Goal: Task Accomplishment & Management: Manage account settings

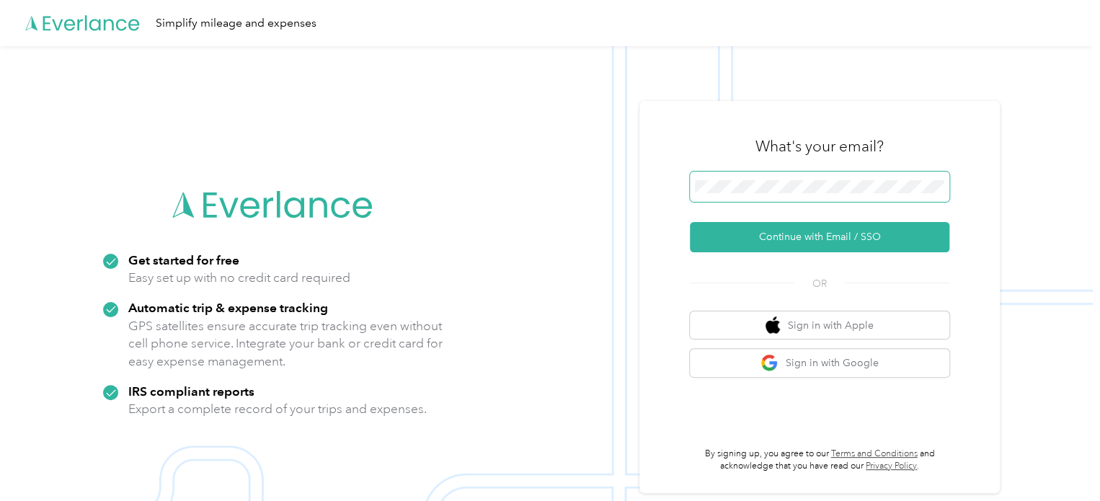
click at [888, 178] on span at bounding box center [820, 187] width 260 height 30
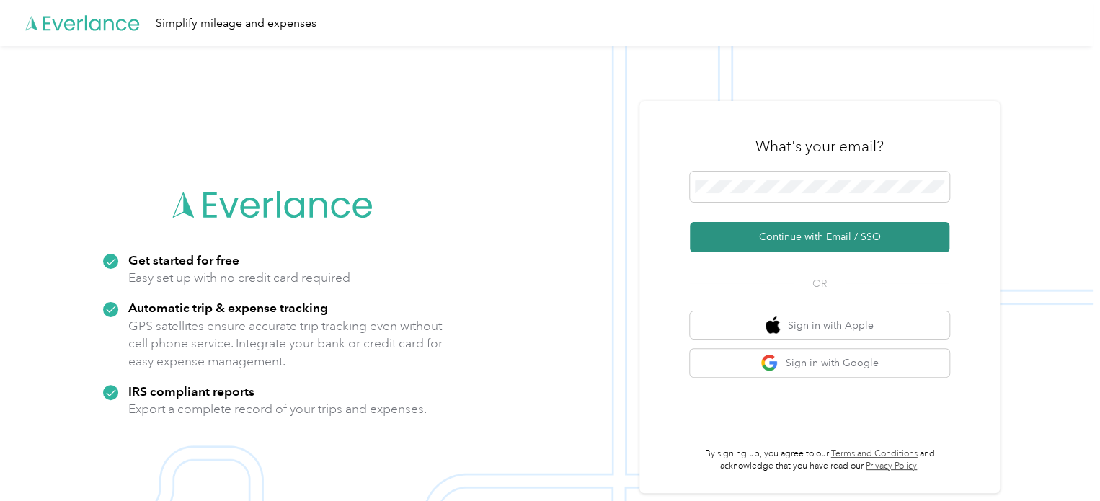
click at [858, 238] on button "Continue with Email / SSO" at bounding box center [820, 237] width 260 height 30
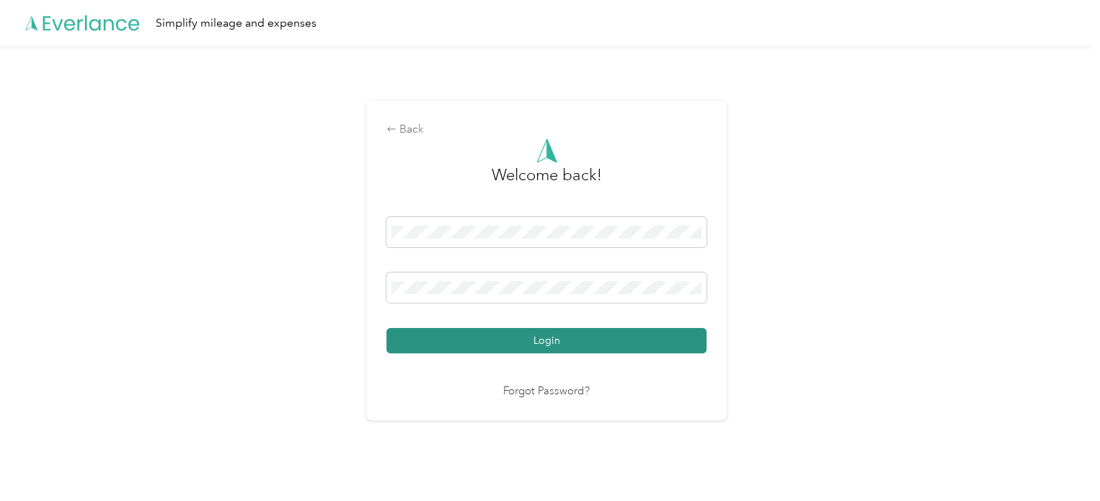
click at [640, 337] on button "Login" at bounding box center [546, 340] width 320 height 25
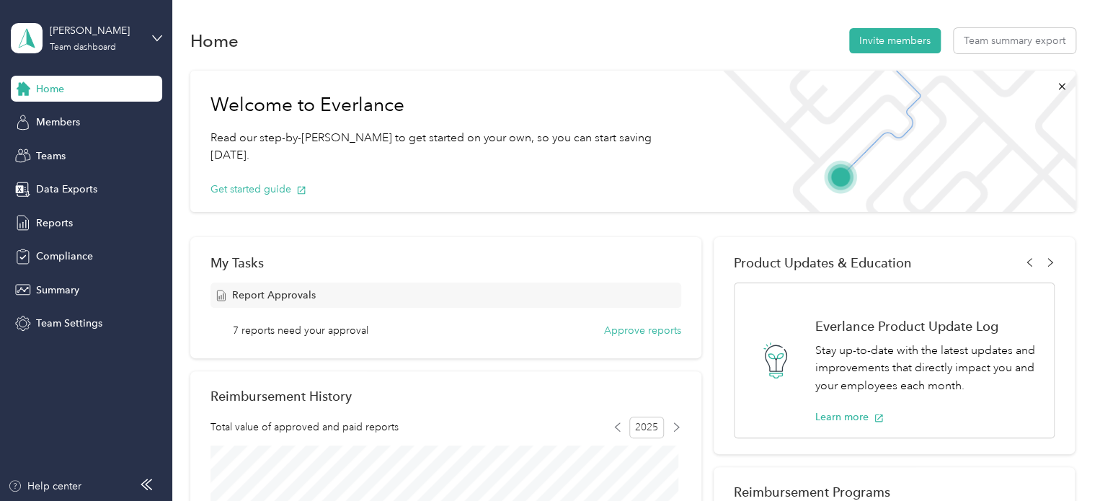
click at [73, 208] on div "Home Members Teams Data Exports Reports Compliance Summary Team Settings" at bounding box center [86, 206] width 151 height 261
click at [72, 221] on div "Reports" at bounding box center [86, 223] width 151 height 26
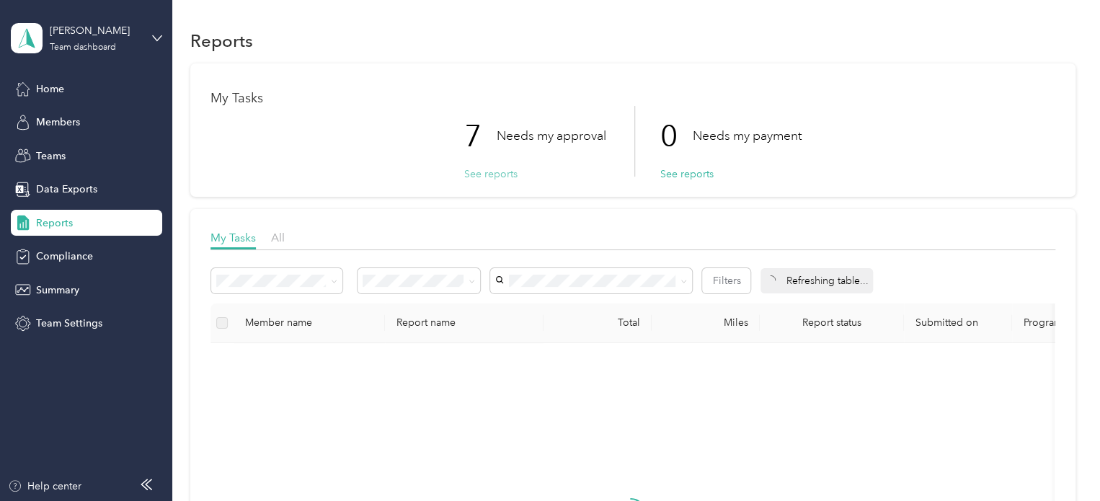
click at [476, 171] on button "See reports" at bounding box center [490, 174] width 53 height 15
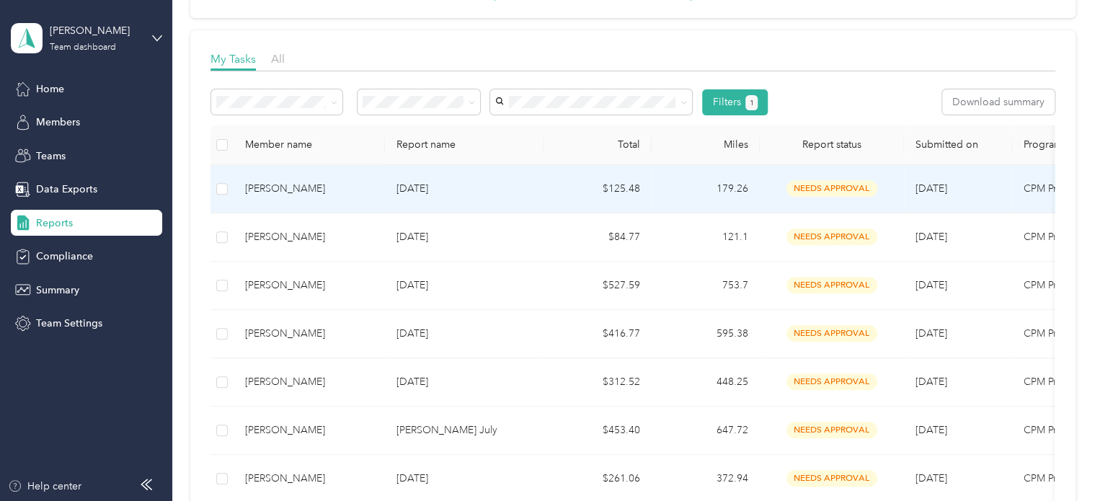
scroll to position [185, 0]
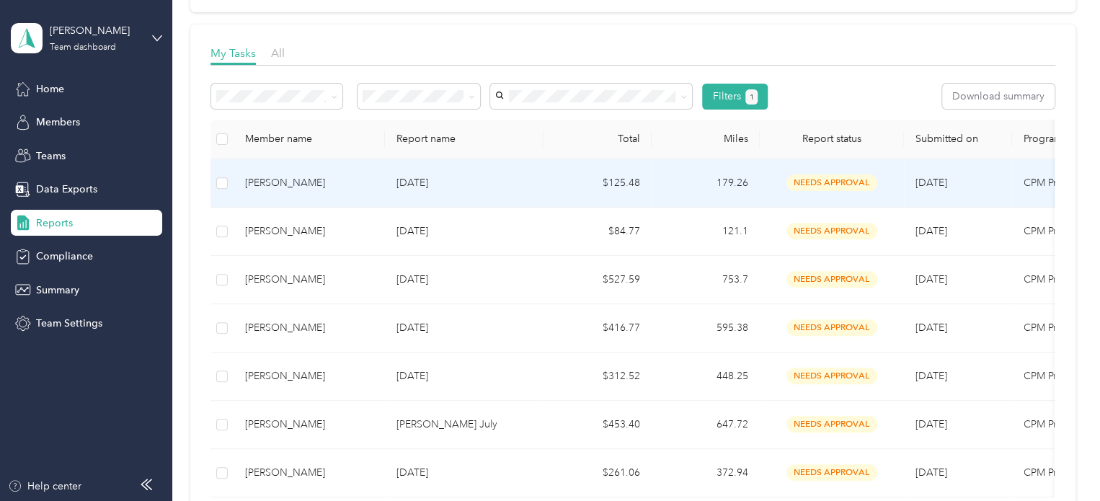
click at [275, 178] on div "[PERSON_NAME]" at bounding box center [309, 183] width 128 height 16
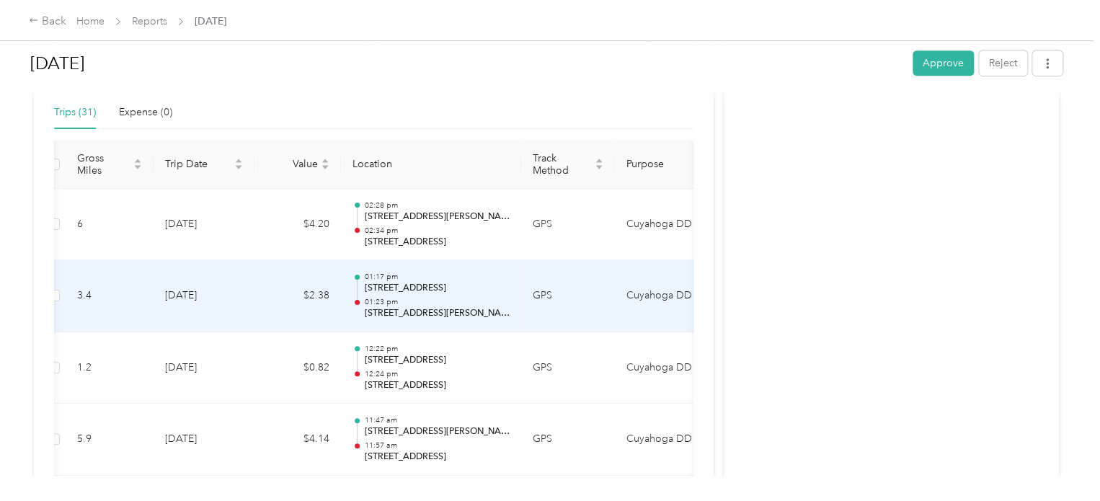
scroll to position [331, 0]
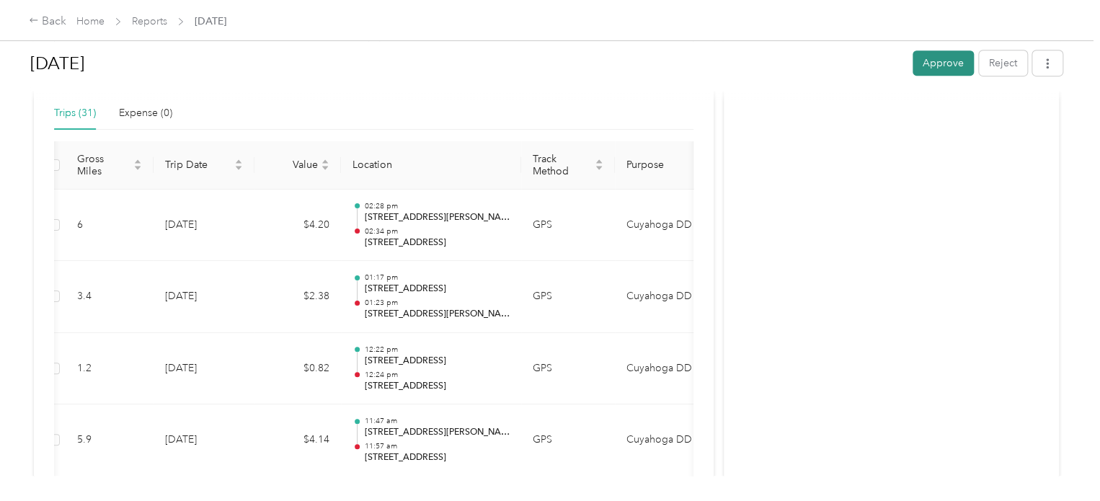
click at [924, 58] on button "Approve" at bounding box center [943, 62] width 61 height 25
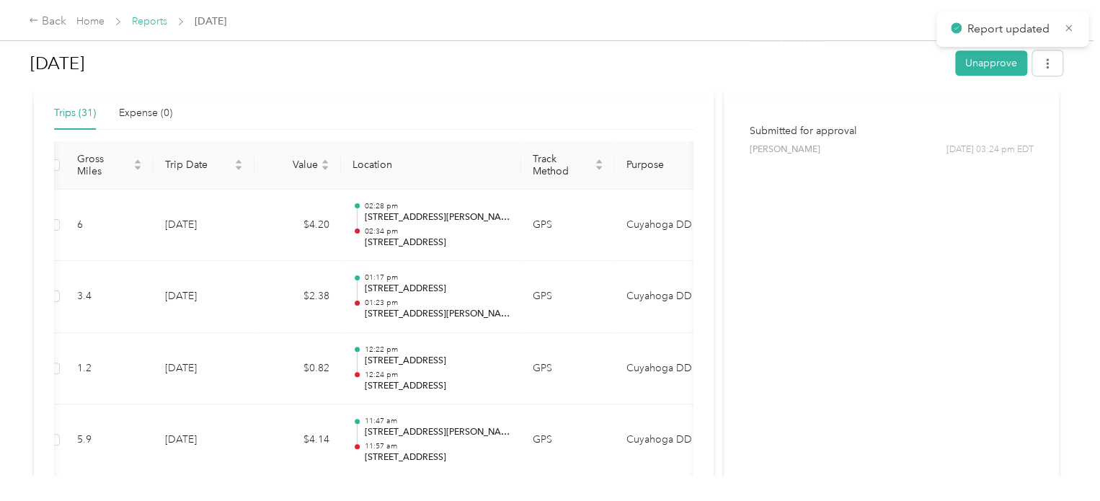
click at [150, 22] on link "Reports" at bounding box center [149, 21] width 35 height 12
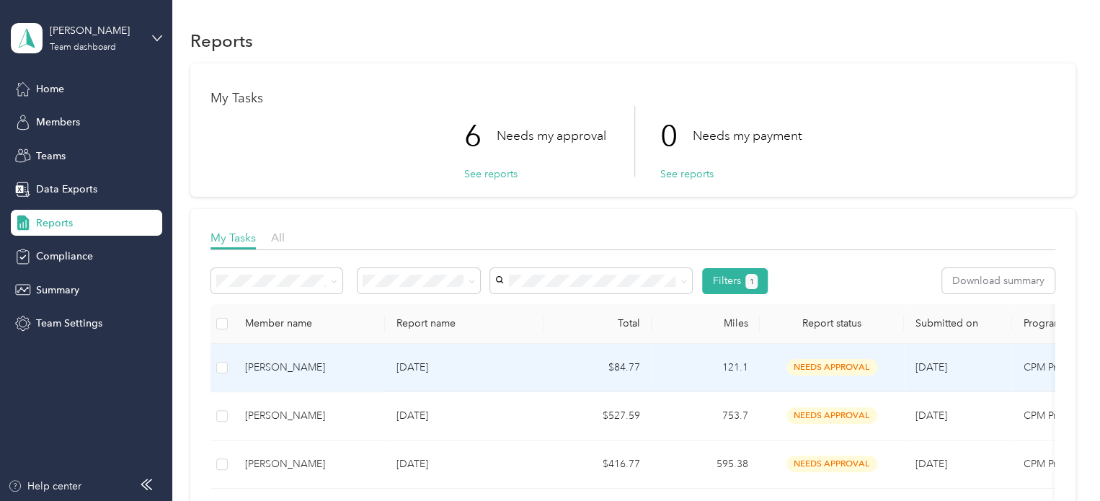
click at [290, 360] on div "[PERSON_NAME]" at bounding box center [309, 368] width 128 height 16
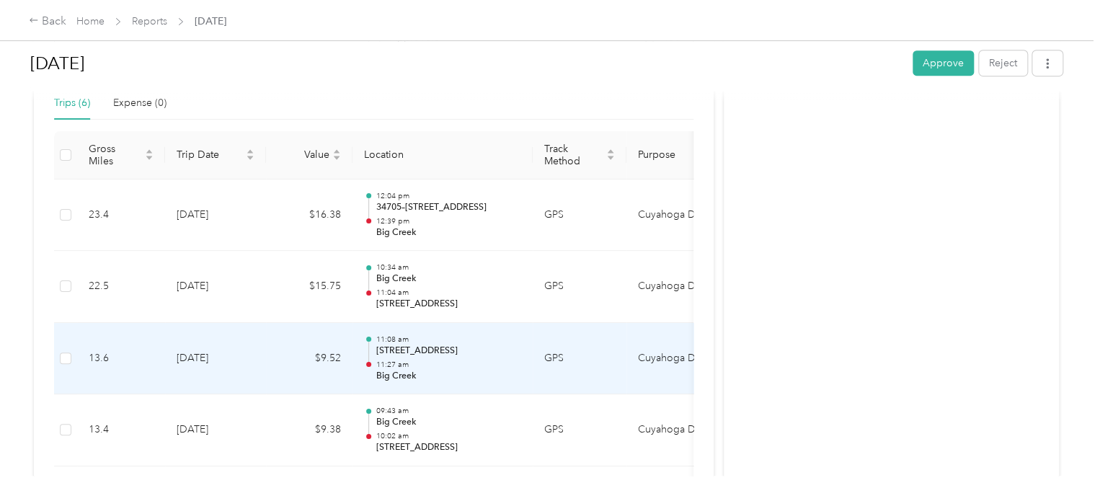
scroll to position [338, 0]
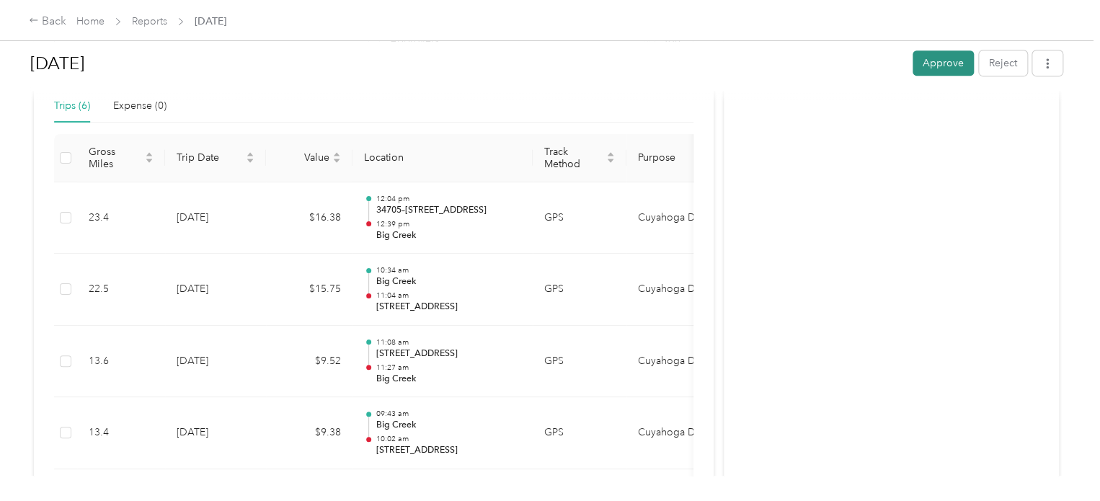
click at [945, 65] on button "Approve" at bounding box center [943, 62] width 61 height 25
click at [164, 17] on link "Reports" at bounding box center [149, 21] width 35 height 12
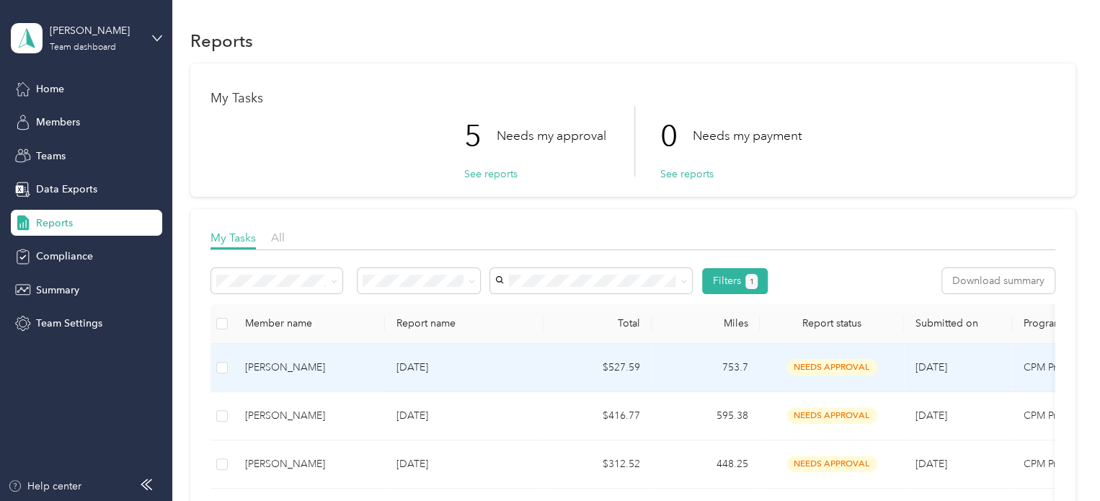
click at [274, 377] on td "[PERSON_NAME]" at bounding box center [309, 368] width 151 height 48
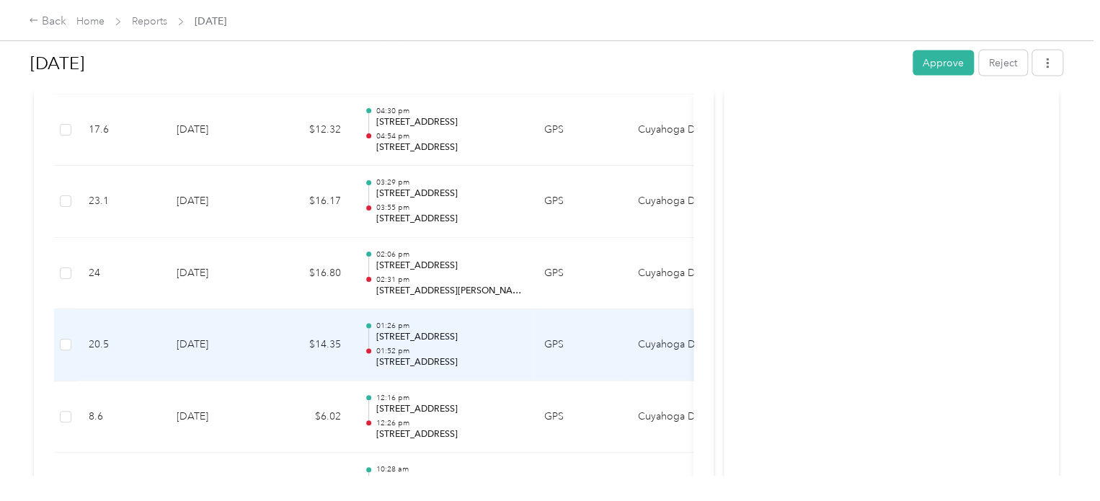
scroll to position [4299, 0]
click at [424, 332] on p "[STREET_ADDRESS]" at bounding box center [449, 338] width 146 height 13
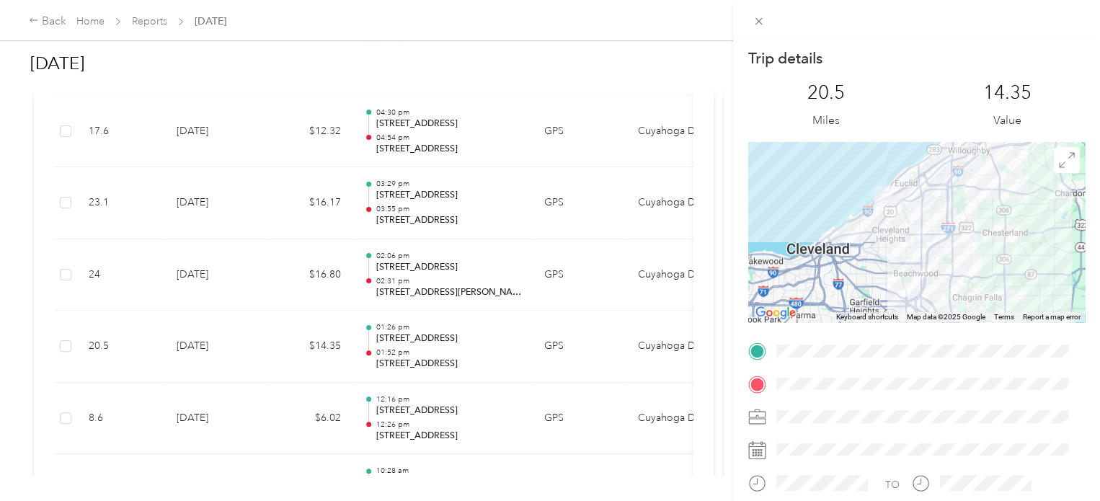
click at [431, 278] on div "Trip details This trip cannot be edited because it is either under review, appr…" at bounding box center [550, 250] width 1100 height 501
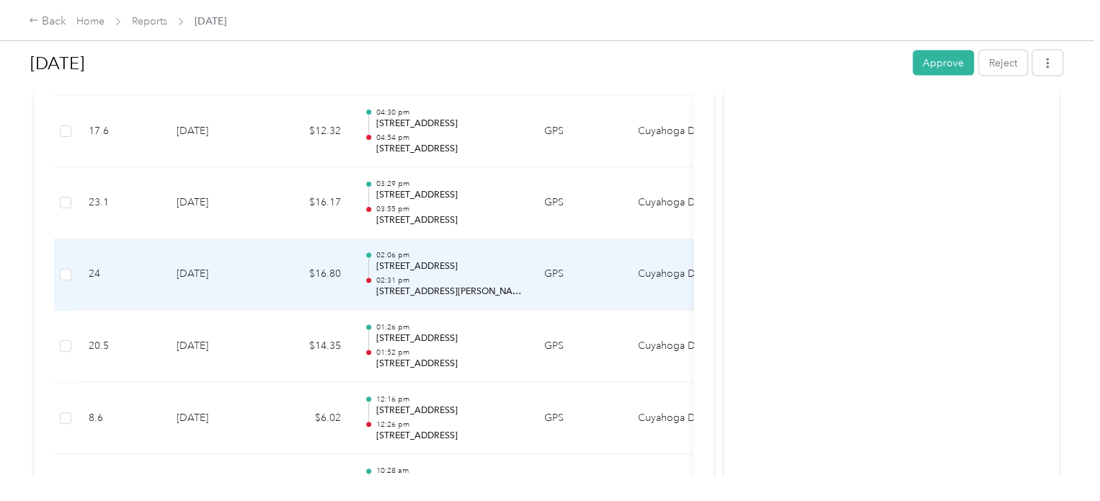
click at [428, 276] on p "02:31 pm" at bounding box center [449, 281] width 146 height 10
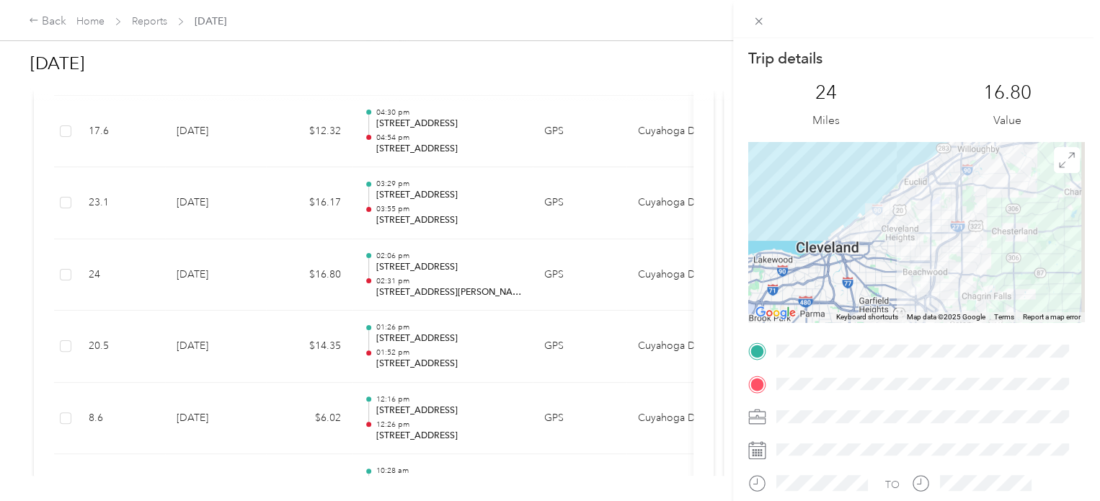
click at [436, 204] on div "Trip details This trip cannot be edited because it is either under review, appr…" at bounding box center [550, 250] width 1100 height 501
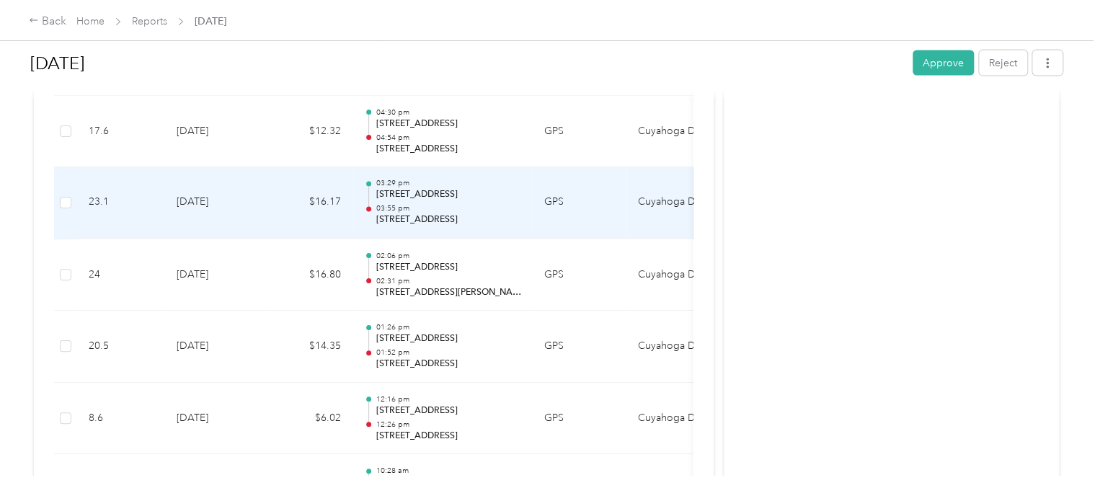
click at [436, 214] on p "[STREET_ADDRESS]" at bounding box center [449, 220] width 146 height 13
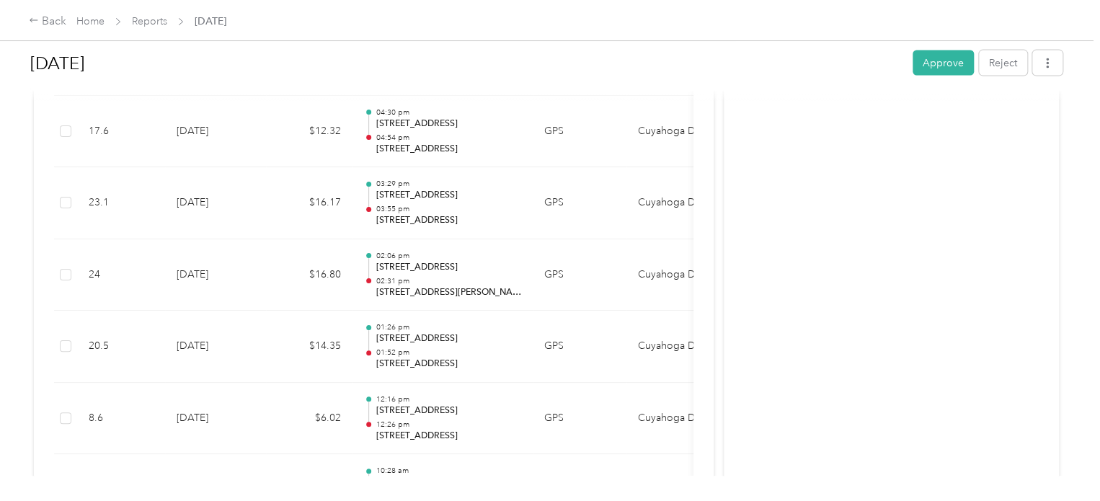
click at [436, 500] on div at bounding box center [546, 501] width 1093 height 0
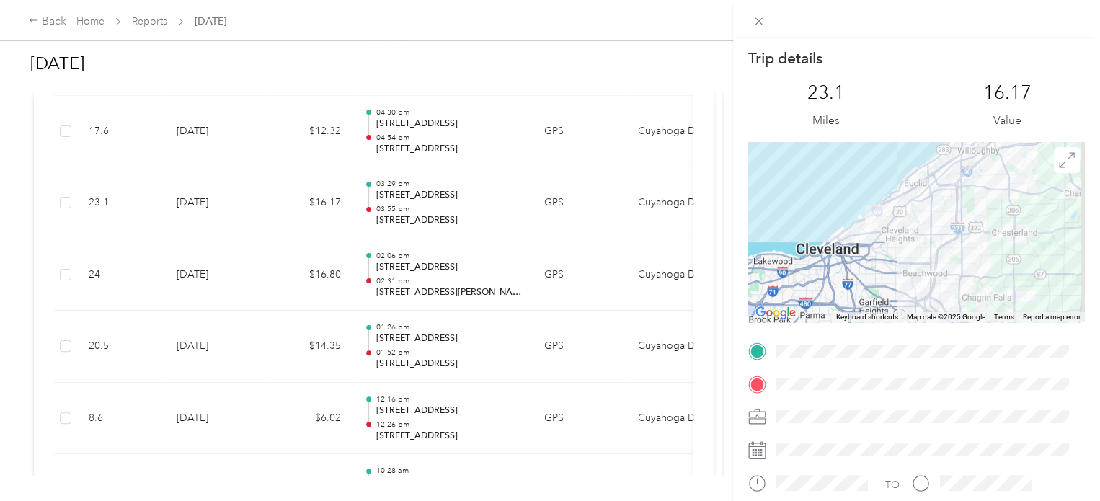
click at [433, 217] on div "Trip details This trip cannot be edited because it is either under review, appr…" at bounding box center [550, 250] width 1100 height 501
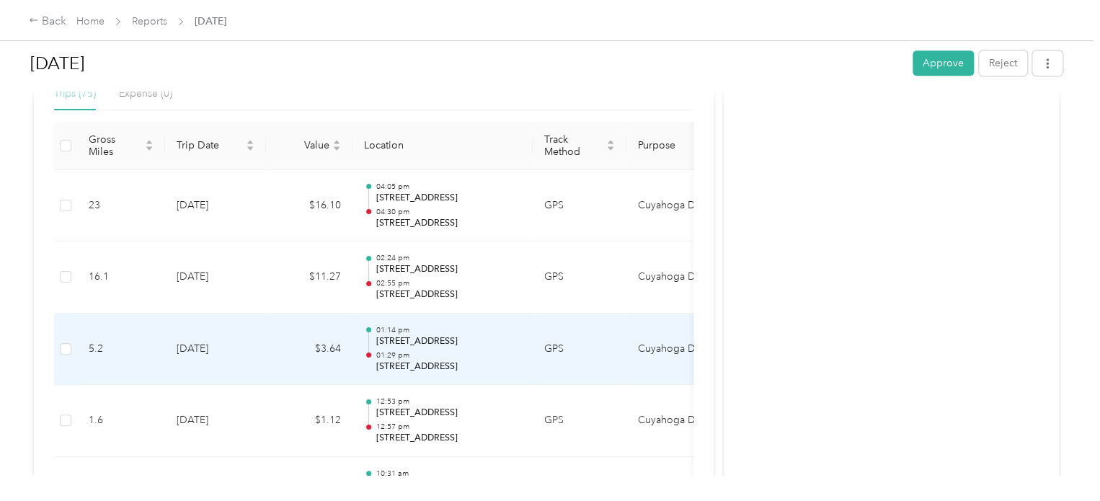
scroll to position [349, 0]
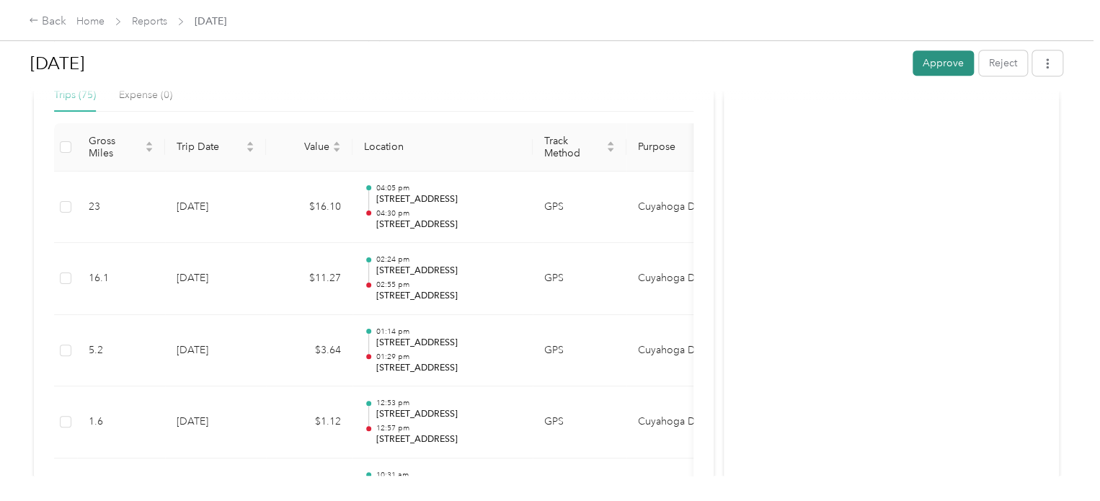
click at [952, 59] on button "Approve" at bounding box center [943, 62] width 61 height 25
click at [955, 59] on button "Unapprove" at bounding box center [991, 62] width 72 height 25
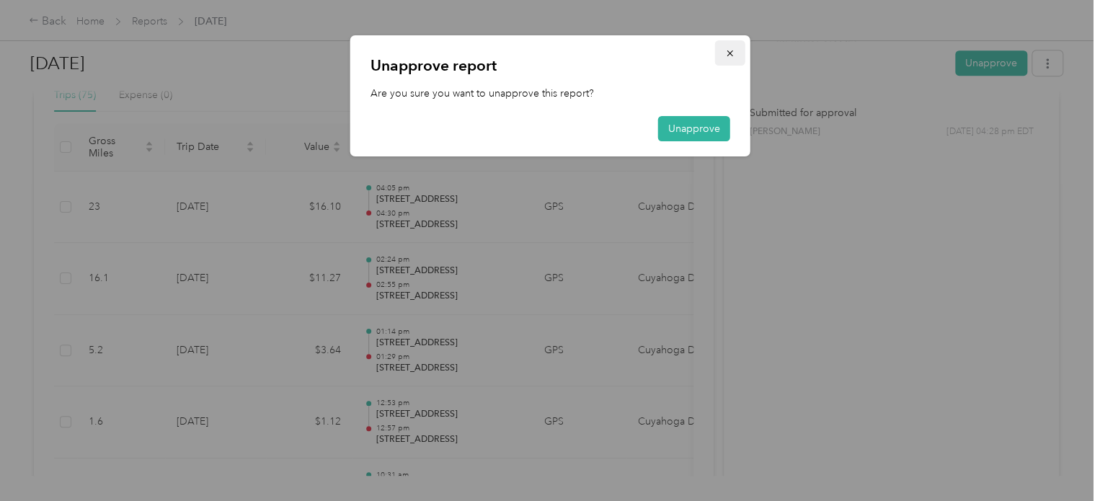
click at [730, 56] on icon "button" at bounding box center [730, 53] width 10 height 10
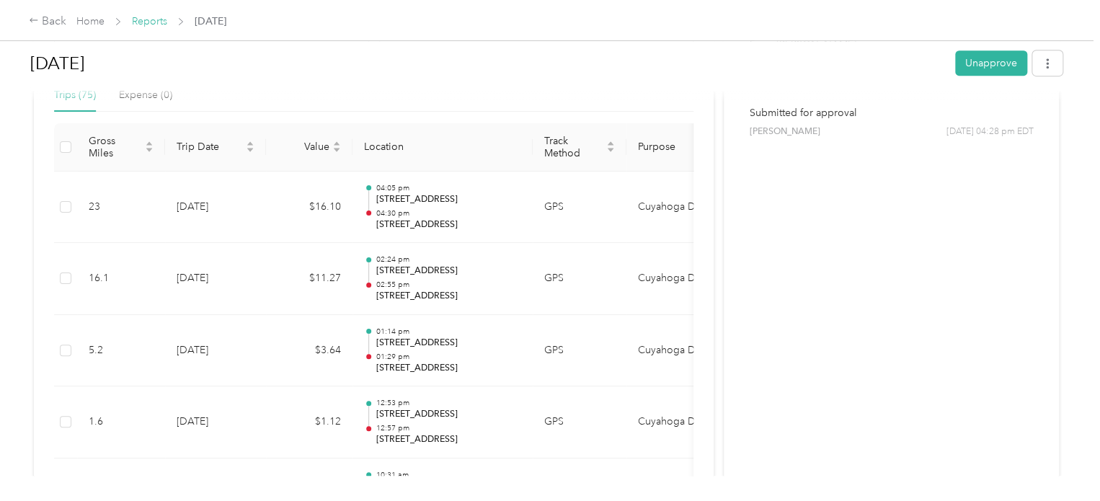
click at [137, 22] on link "Reports" at bounding box center [149, 21] width 35 height 12
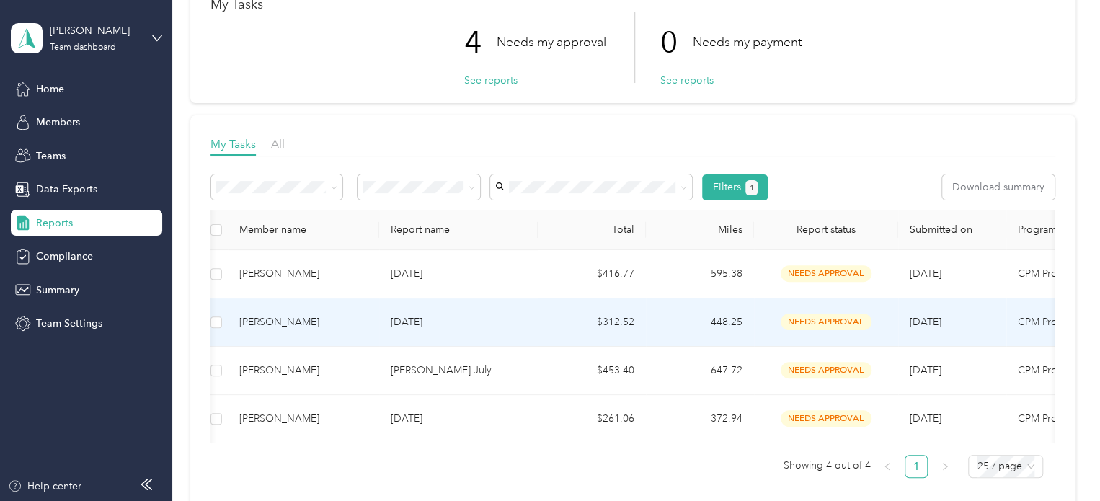
scroll to position [98, 0]
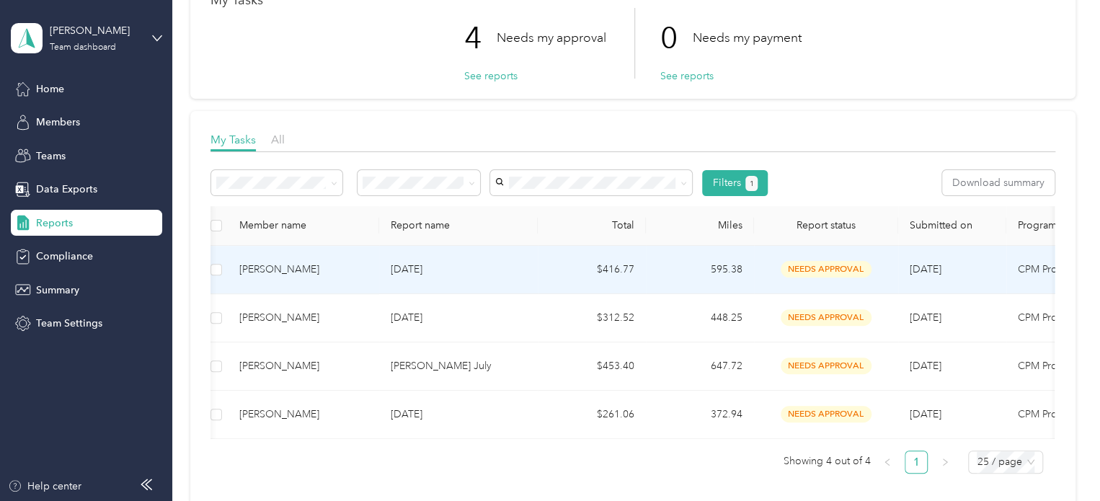
click at [280, 272] on div "[PERSON_NAME]" at bounding box center [303, 270] width 128 height 16
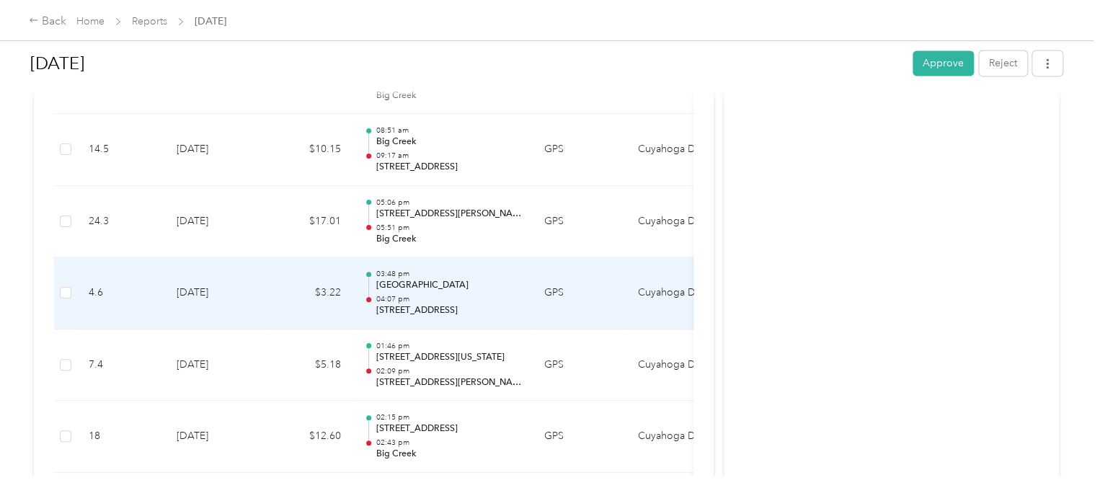
scroll to position [1051, 0]
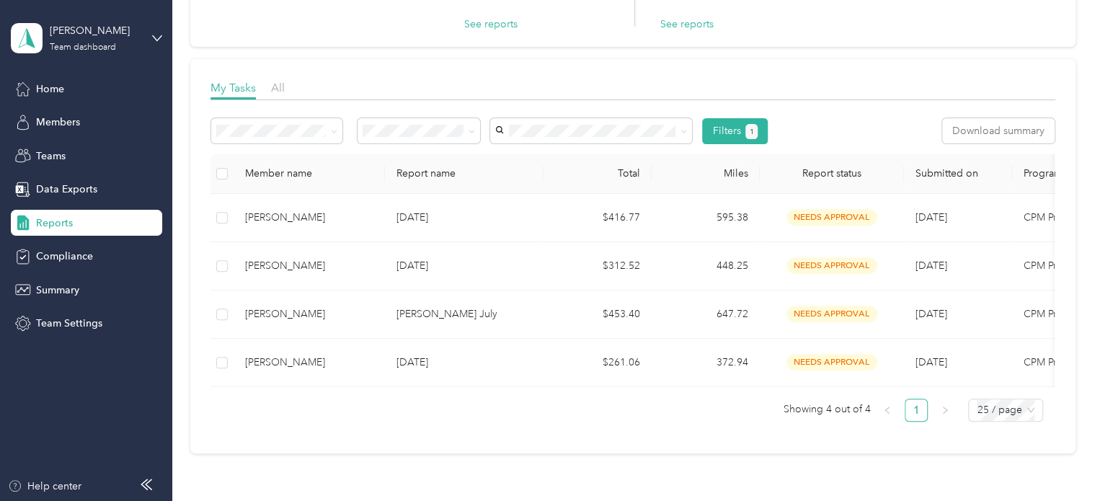
scroll to position [151, 0]
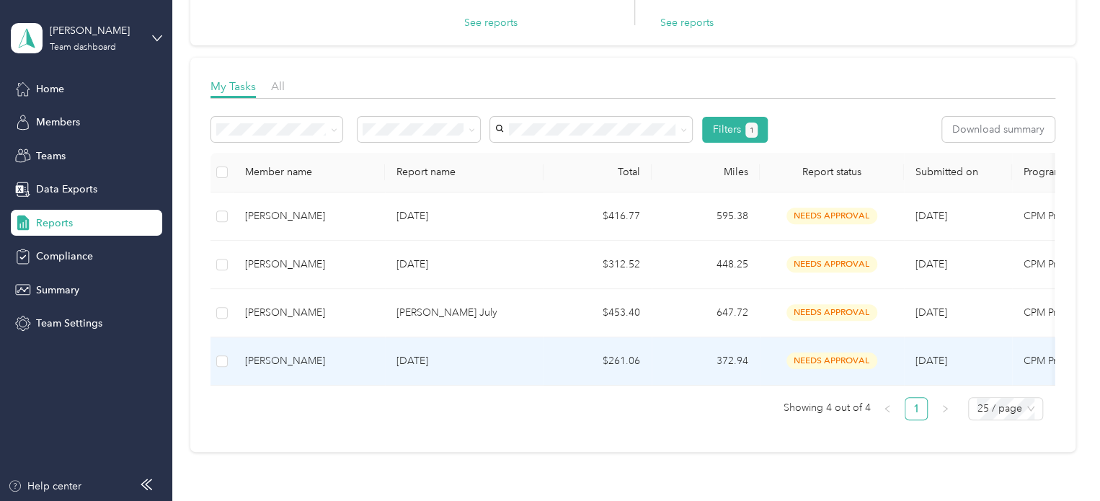
click at [306, 363] on div "[PERSON_NAME]" at bounding box center [309, 361] width 128 height 16
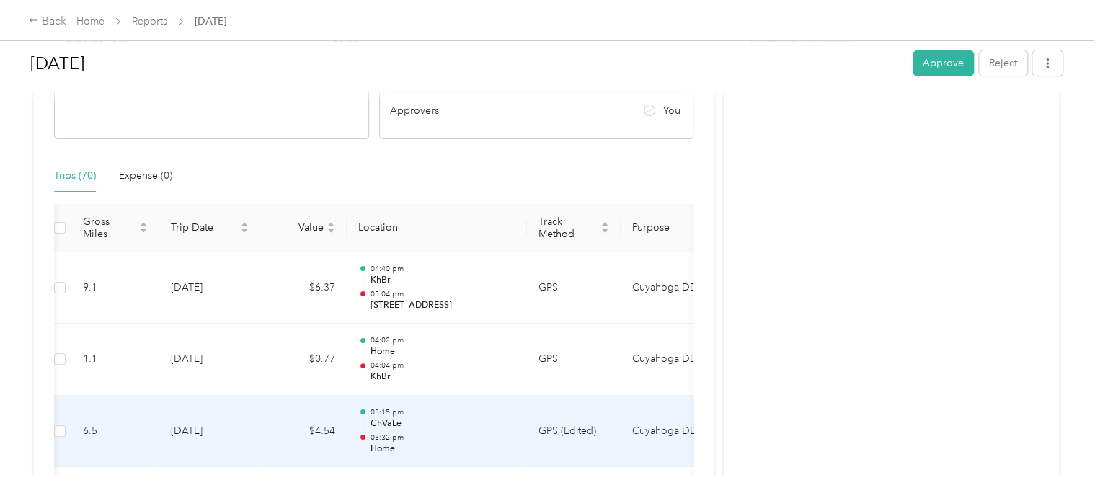
scroll to position [268, 0]
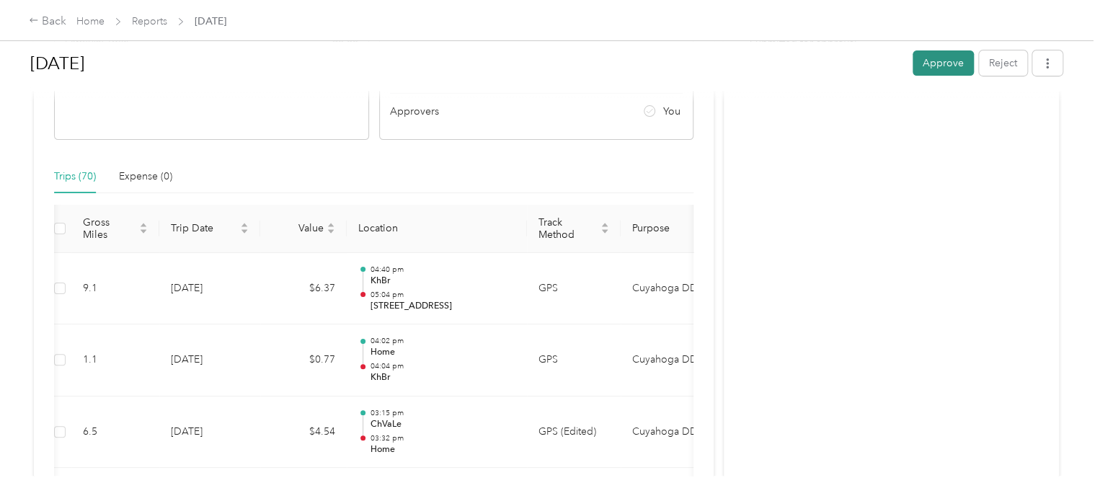
click at [937, 71] on button "Approve" at bounding box center [943, 62] width 61 height 25
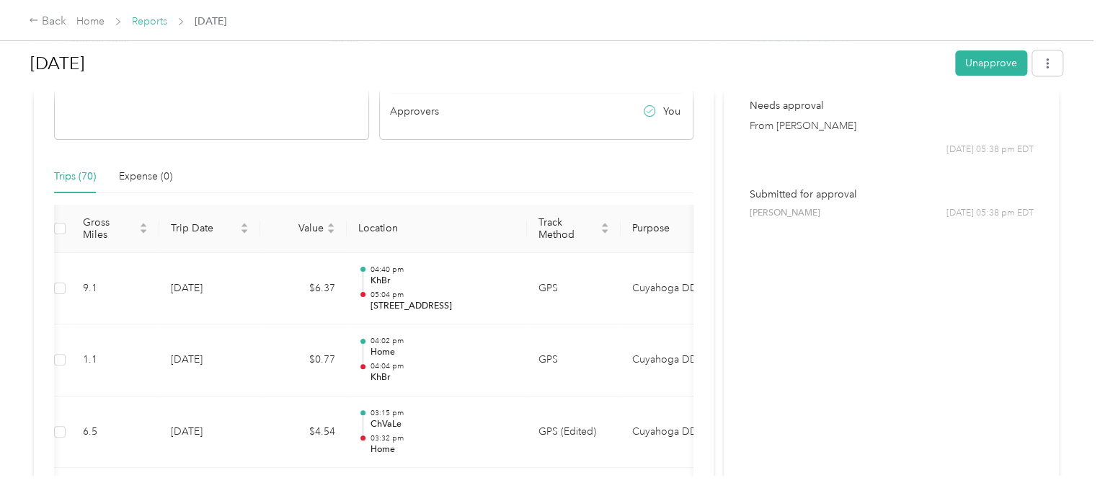
click at [157, 20] on link "Reports" at bounding box center [149, 21] width 35 height 12
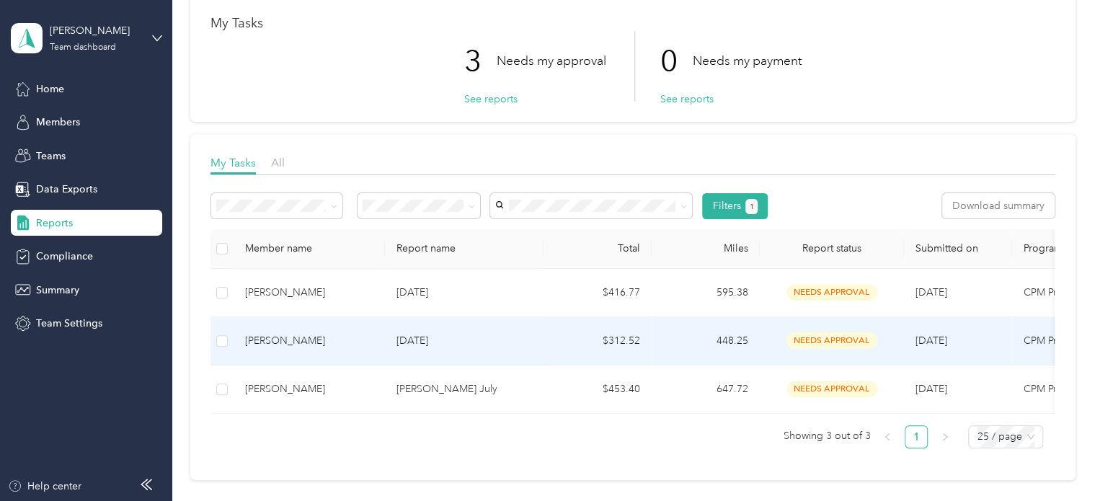
scroll to position [75, 0]
click at [271, 348] on div "[PERSON_NAME]" at bounding box center [309, 341] width 128 height 16
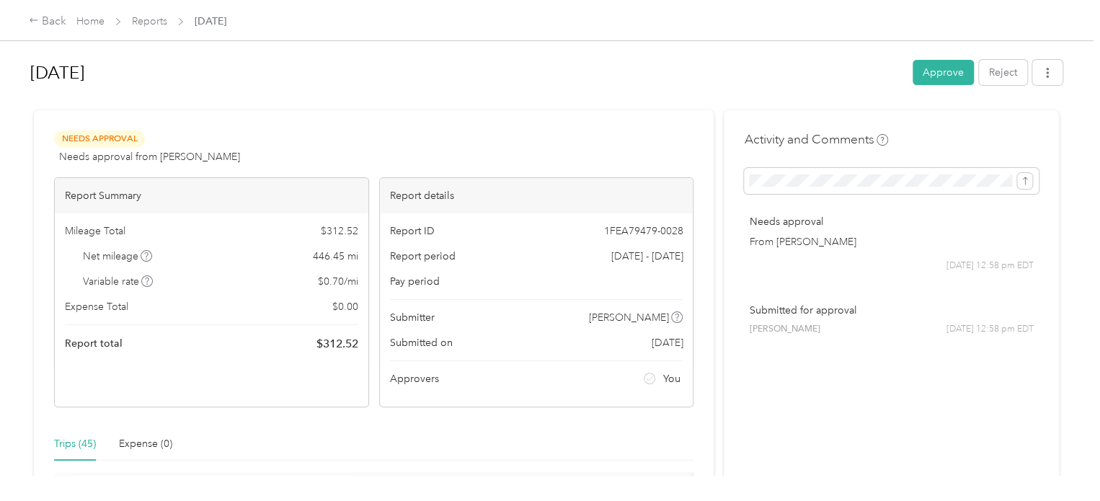
click at [271, 348] on div "Report total $ 312.52" at bounding box center [211, 343] width 293 height 17
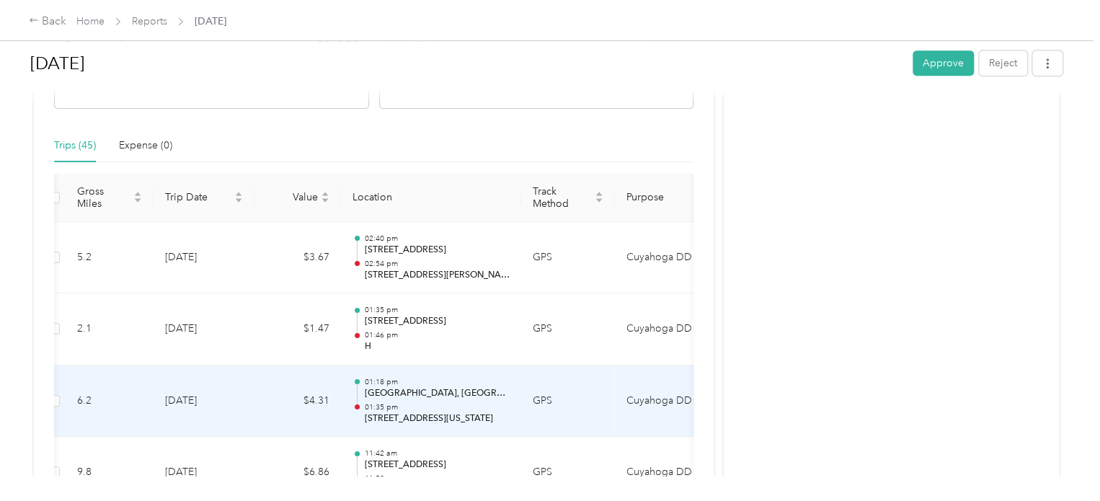
scroll to position [296, 0]
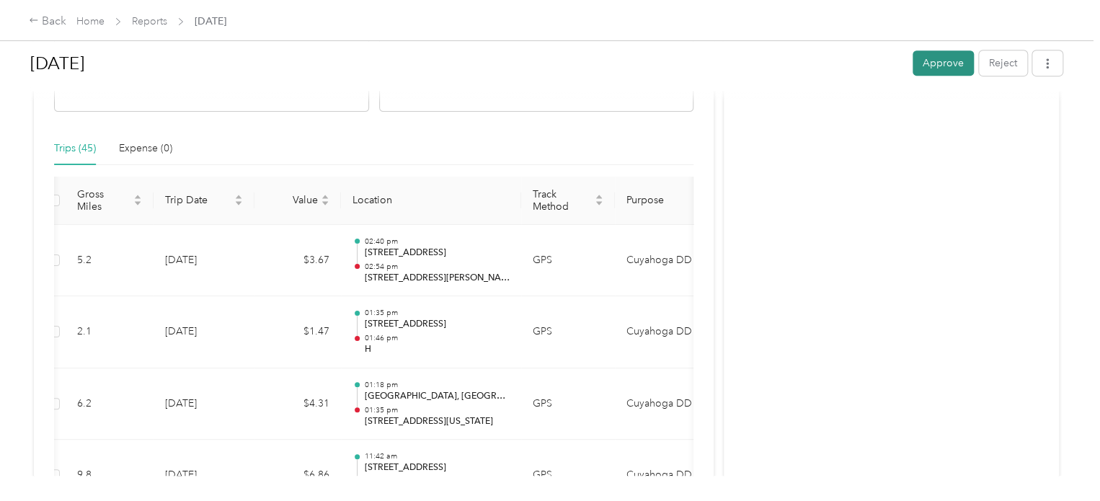
click at [932, 65] on button "Approve" at bounding box center [943, 62] width 61 height 25
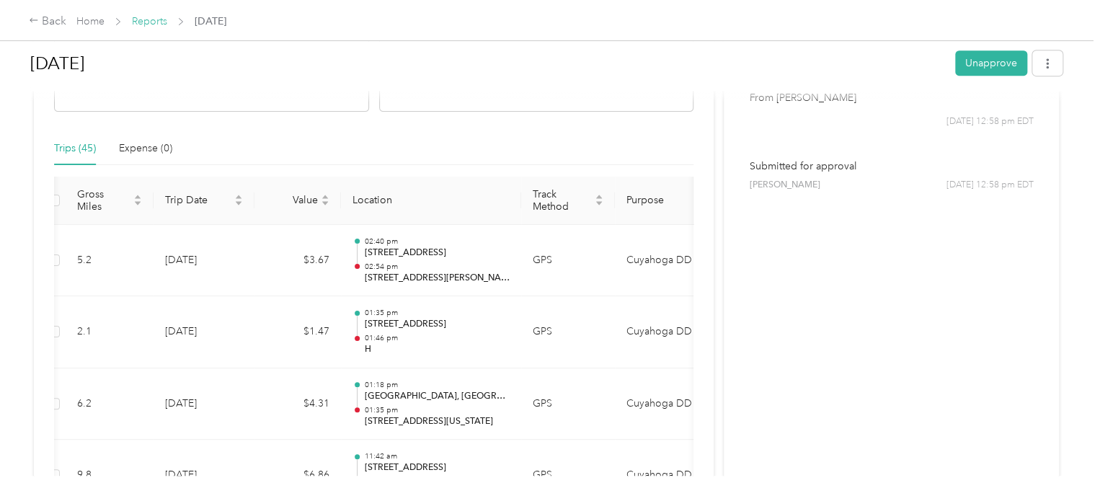
click at [145, 19] on link "Reports" at bounding box center [149, 21] width 35 height 12
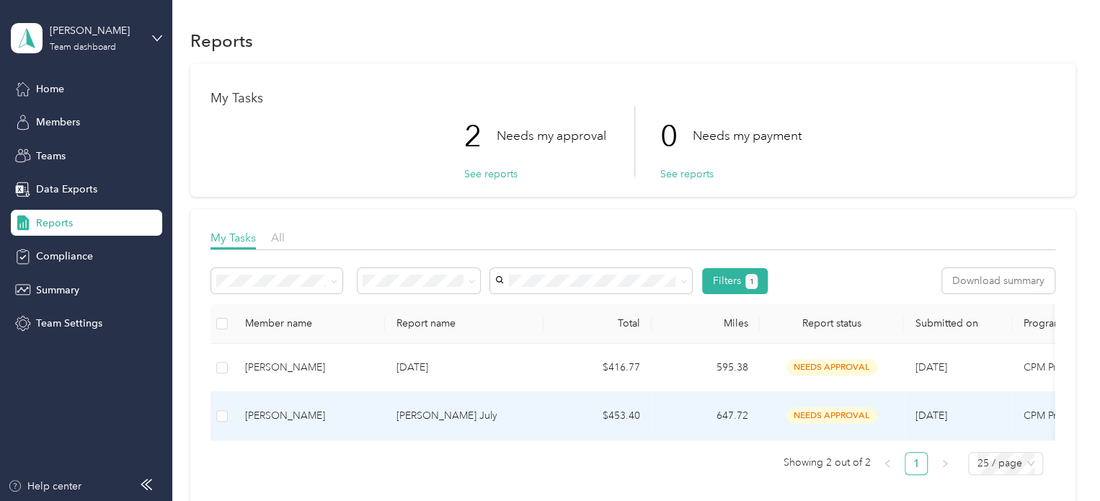
click at [281, 423] on div "[PERSON_NAME]" at bounding box center [309, 416] width 128 height 16
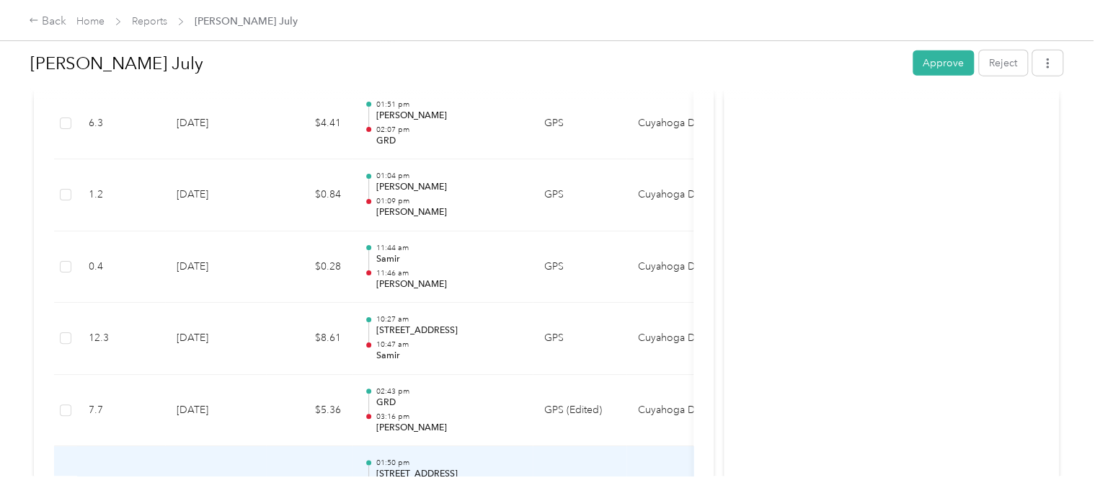
scroll to position [4447, 0]
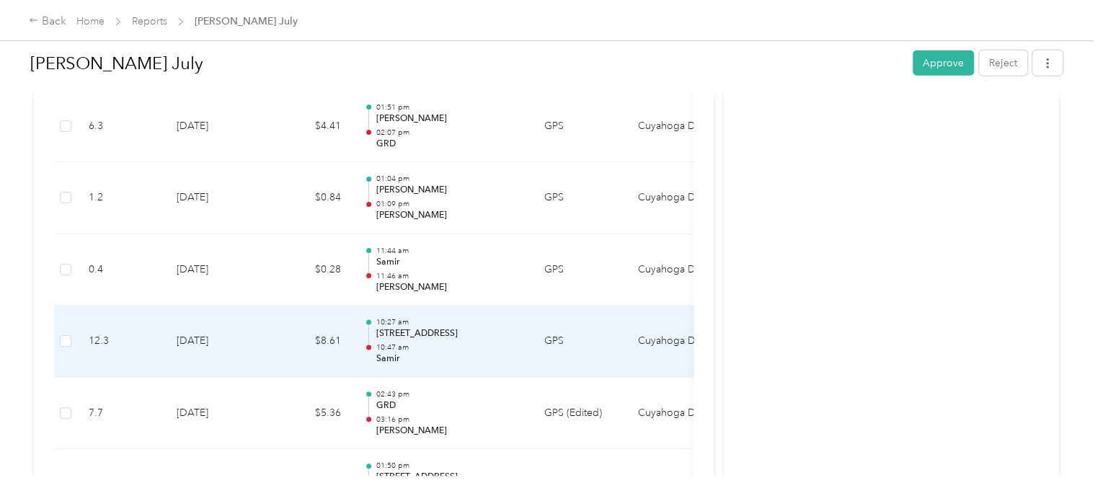
click at [449, 327] on p "[STREET_ADDRESS]" at bounding box center [449, 333] width 146 height 13
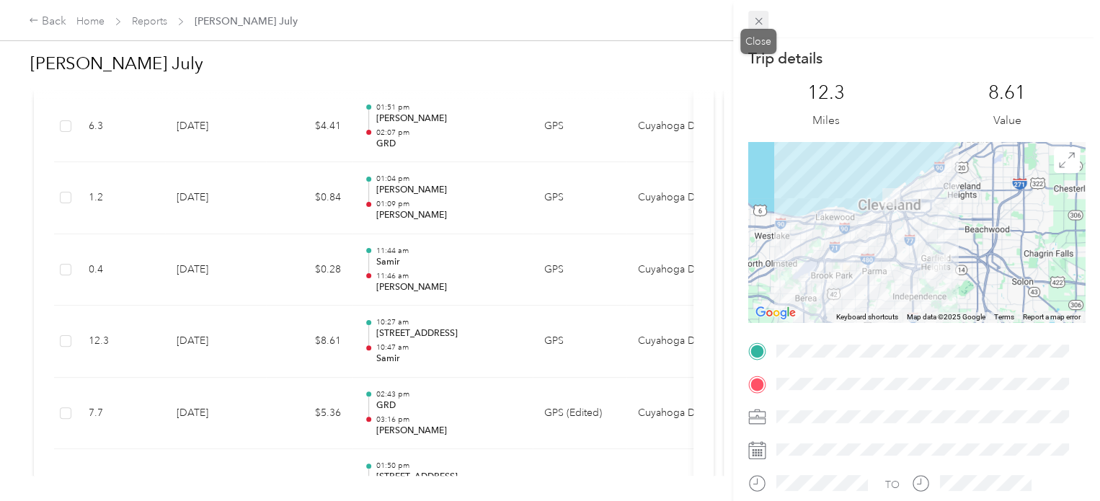
click at [755, 19] on icon at bounding box center [759, 21] width 12 height 12
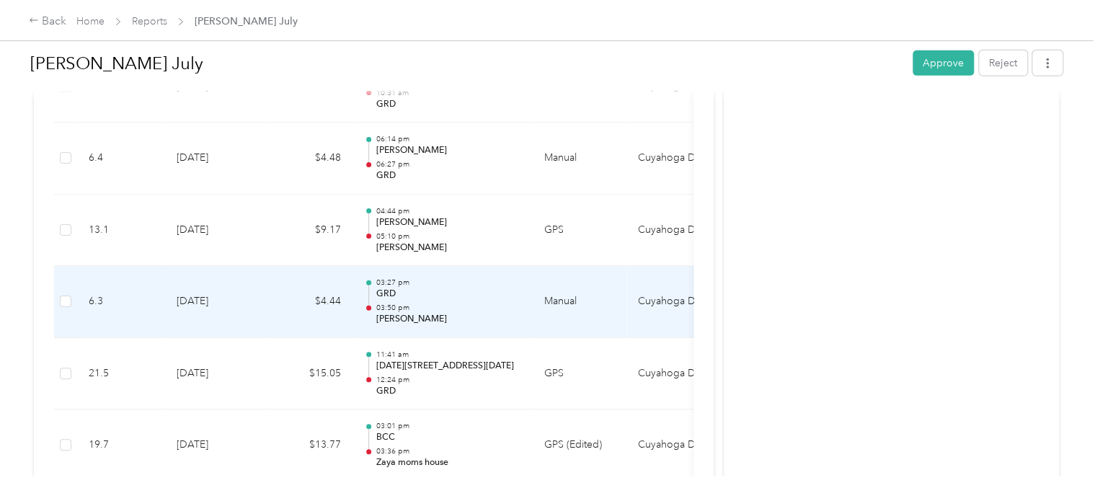
scroll to position [2047, 0]
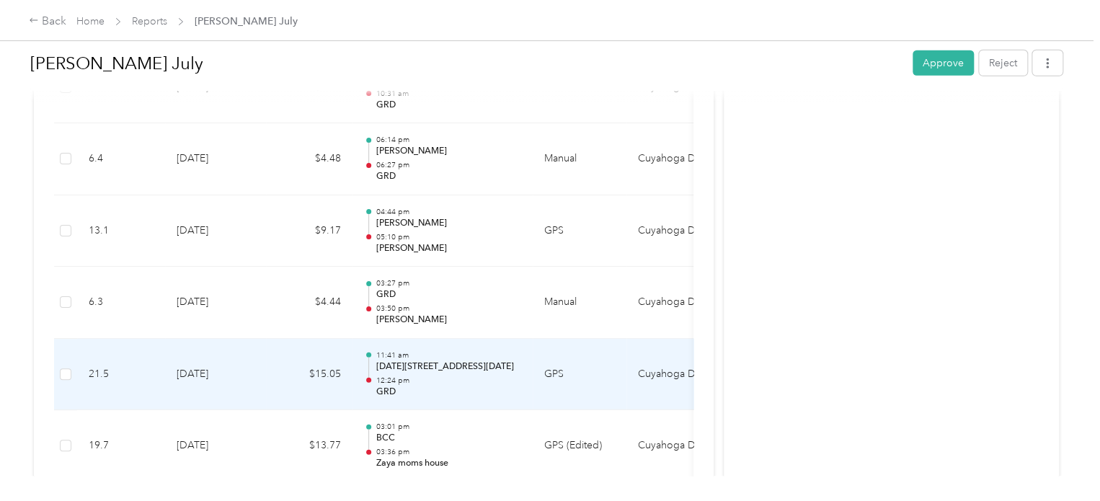
click at [480, 361] on p "[DATE][STREET_ADDRESS][DATE]" at bounding box center [449, 367] width 146 height 13
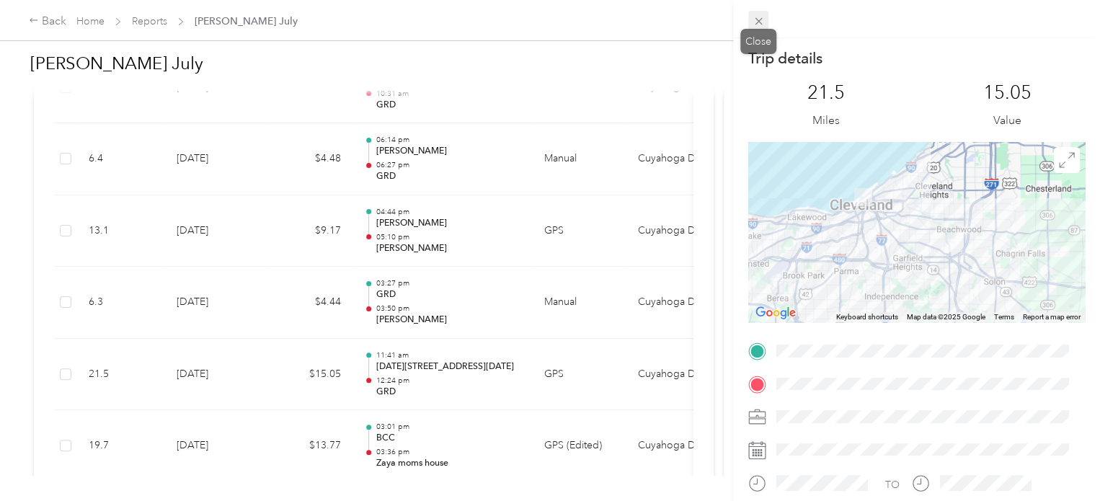
click at [761, 17] on icon at bounding box center [759, 21] width 12 height 12
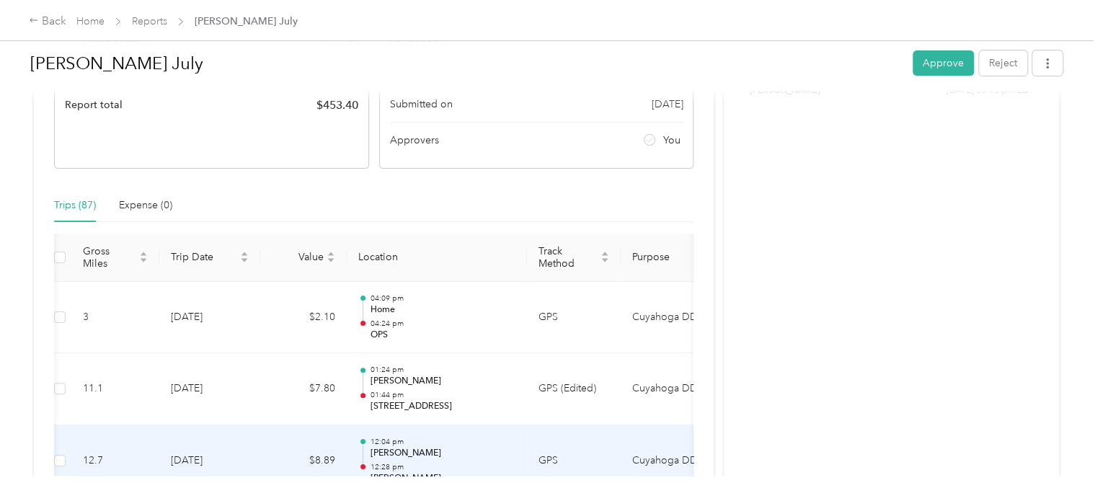
scroll to position [234, 0]
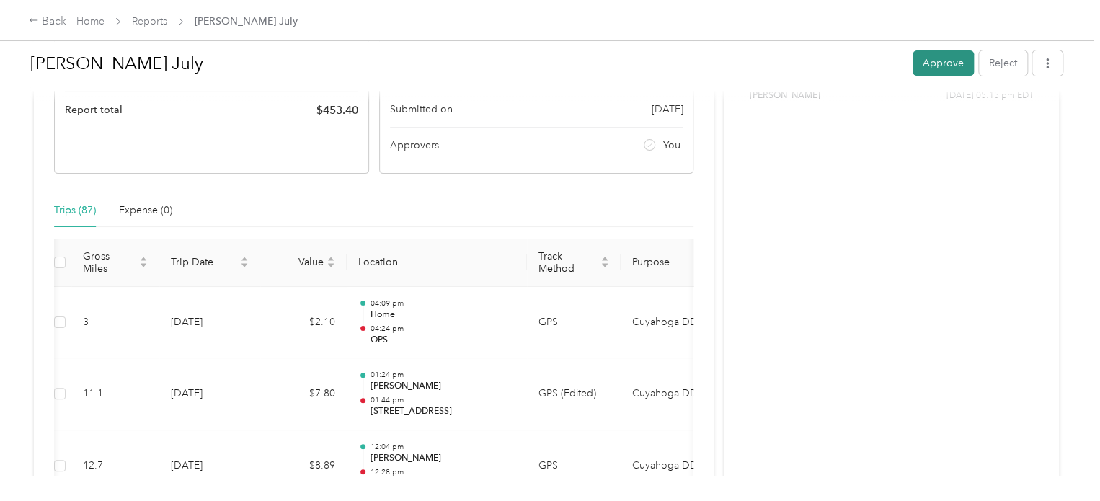
click at [941, 65] on button "Approve" at bounding box center [943, 62] width 61 height 25
